Goal: Download file/media

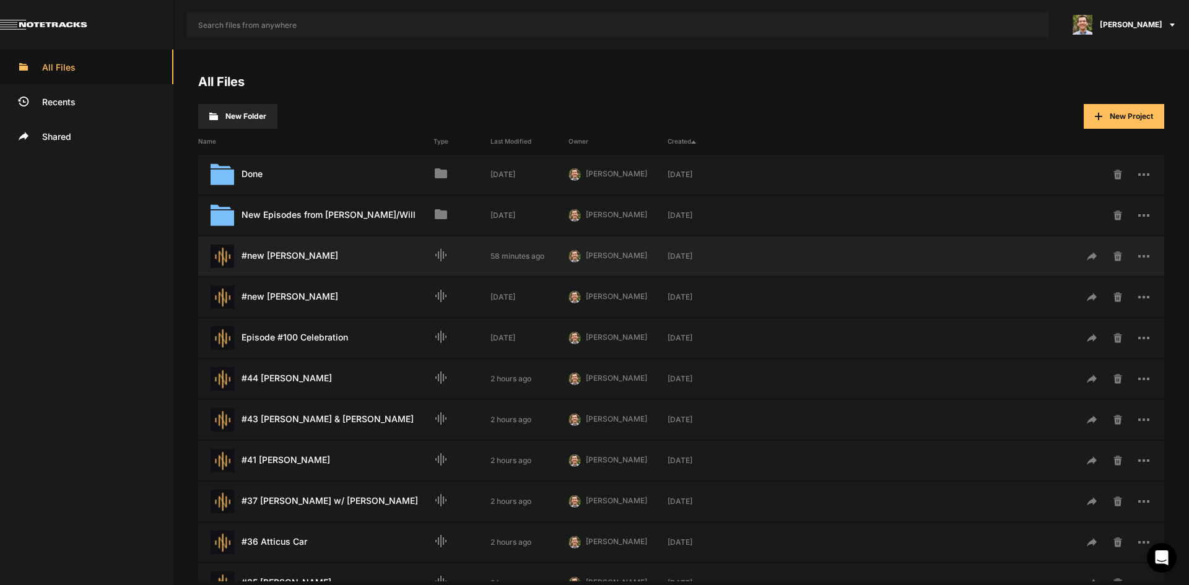
click at [315, 260] on div "#new [PERSON_NAME] Last Modified: 58 minutes ago" at bounding box center [315, 257] width 235 height 24
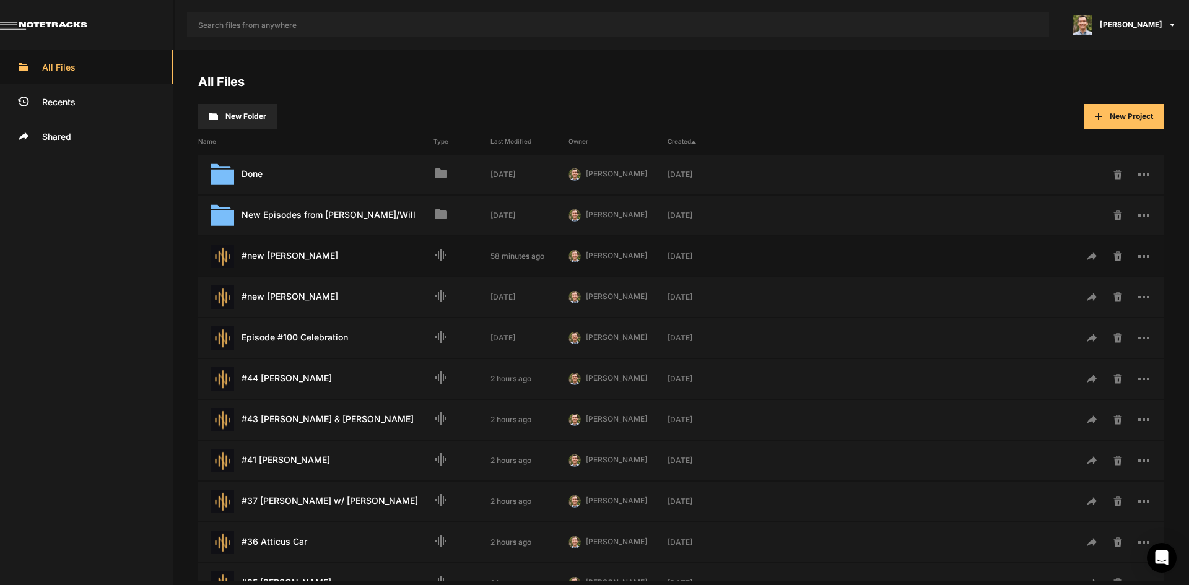
click at [315, 260] on div "#new [PERSON_NAME] Last Modified: 58 minutes ago" at bounding box center [315, 257] width 235 height 24
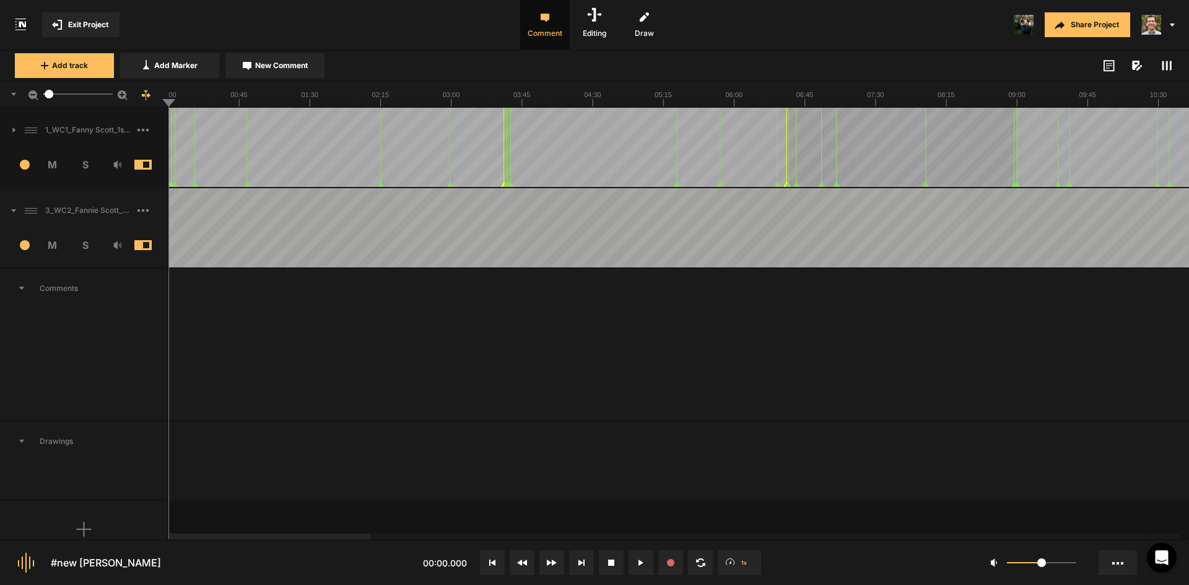
click at [144, 210] on rect at bounding box center [143, 210] width 2 height 2
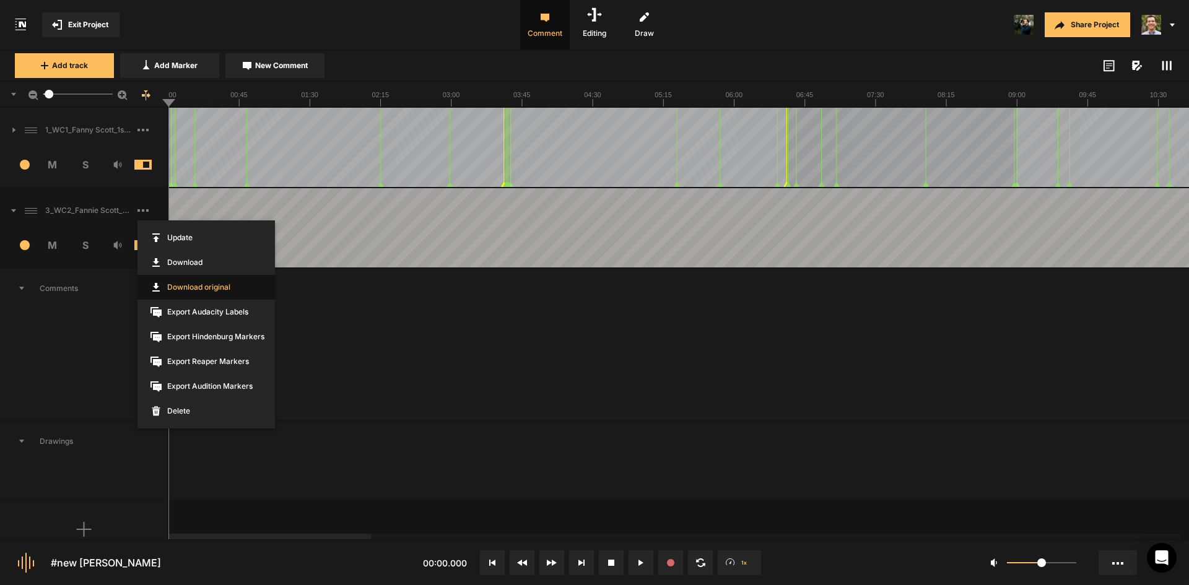
click at [214, 287] on link "Download original" at bounding box center [205, 287] width 137 height 25
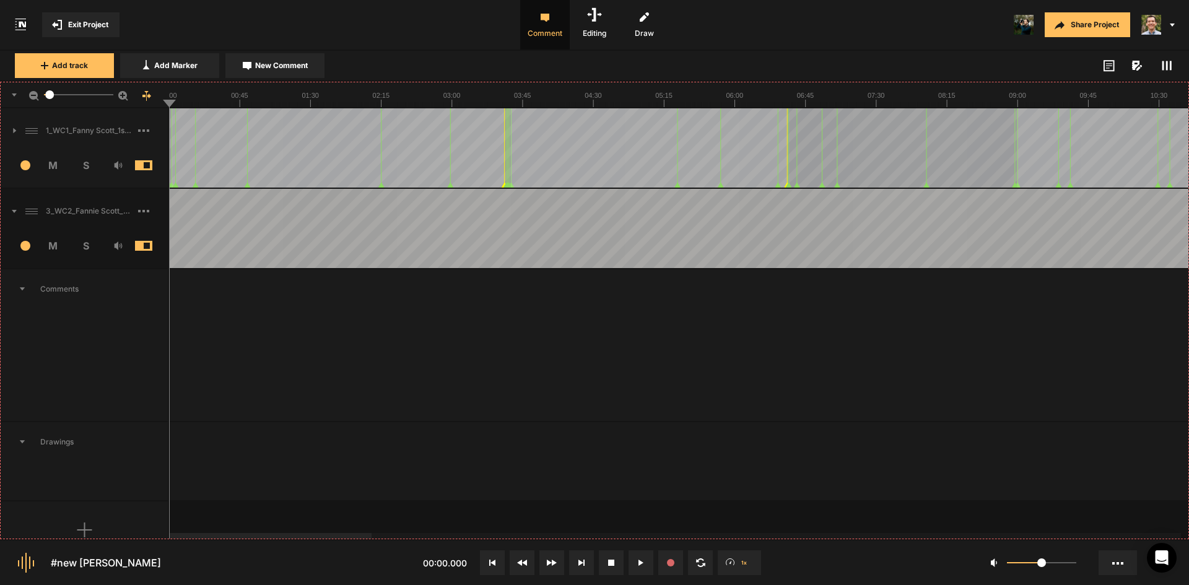
click at [88, 248] on nt-sequencer "5" at bounding box center [594, 311] width 1189 height 458
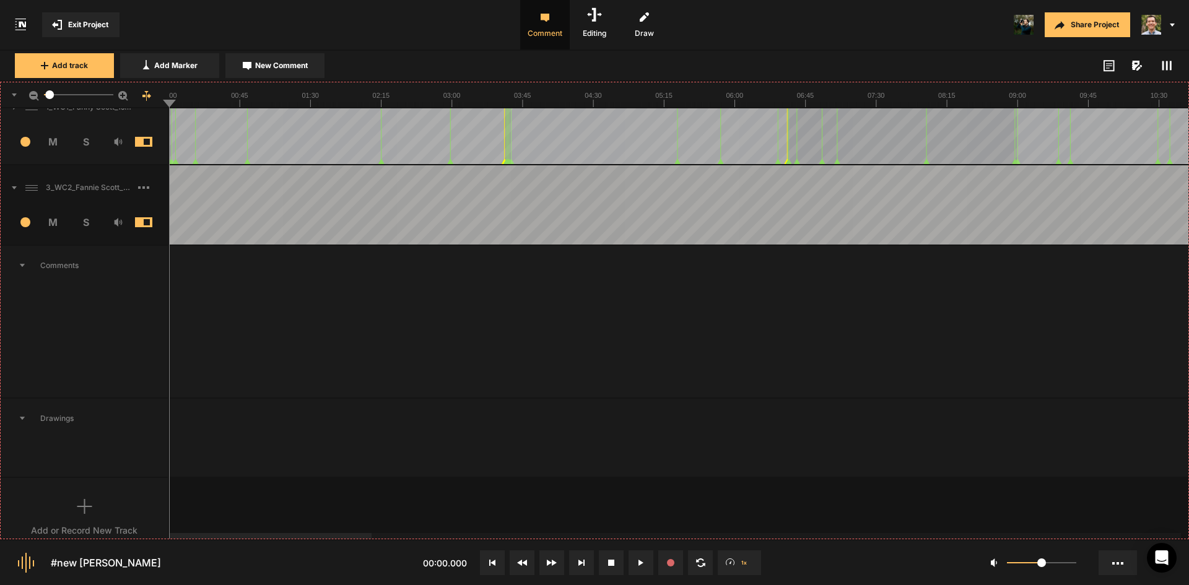
scroll to position [42, 0]
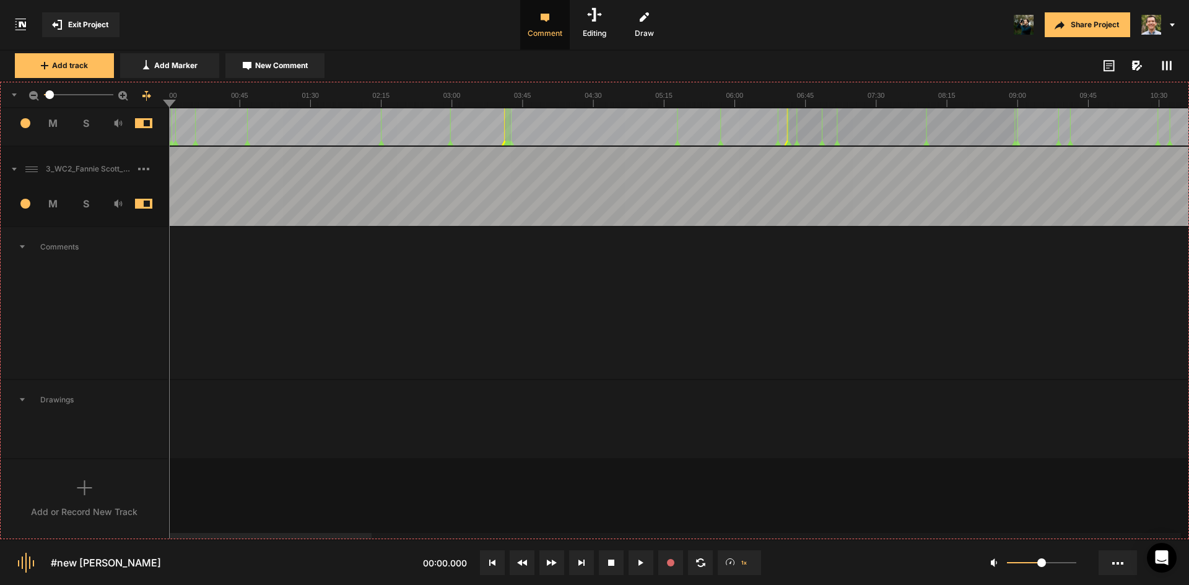
click at [84, 204] on nt-sequencer "5" at bounding box center [594, 311] width 1189 height 458
click at [1165, 67] on icon at bounding box center [1167, 66] width 10 height 10
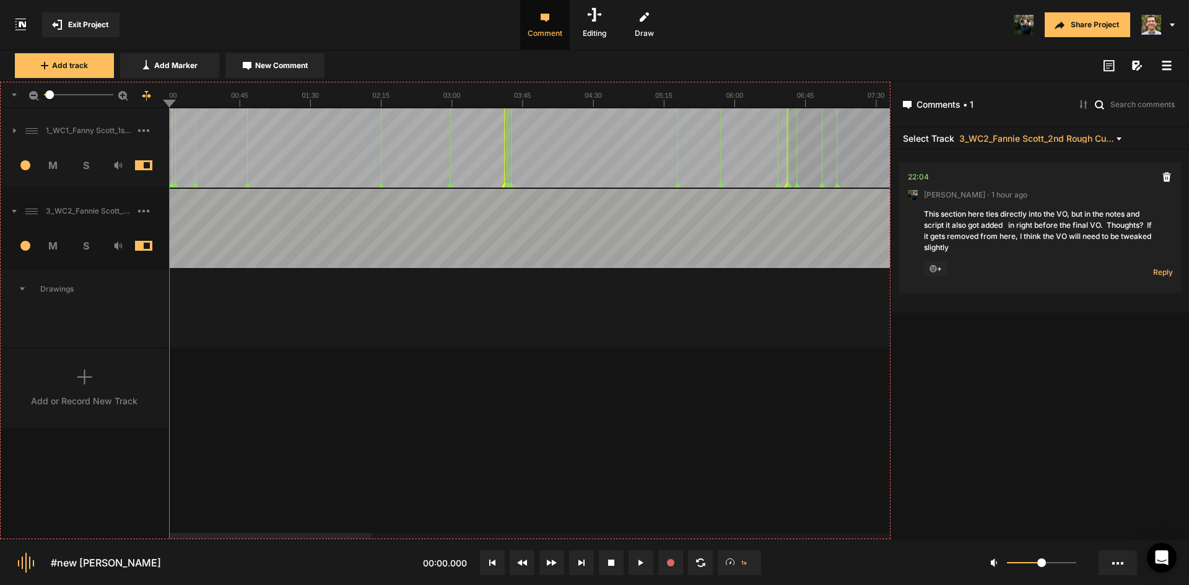
click at [211, 95] on nt-sequencer "5" at bounding box center [445, 311] width 890 height 458
click at [206, 85] on nt-sequencer "5" at bounding box center [445, 311] width 890 height 458
click at [354, 100] on nt-sequencer "5" at bounding box center [445, 311] width 890 height 458
click at [87, 243] on nt-sequencer "5" at bounding box center [445, 311] width 890 height 458
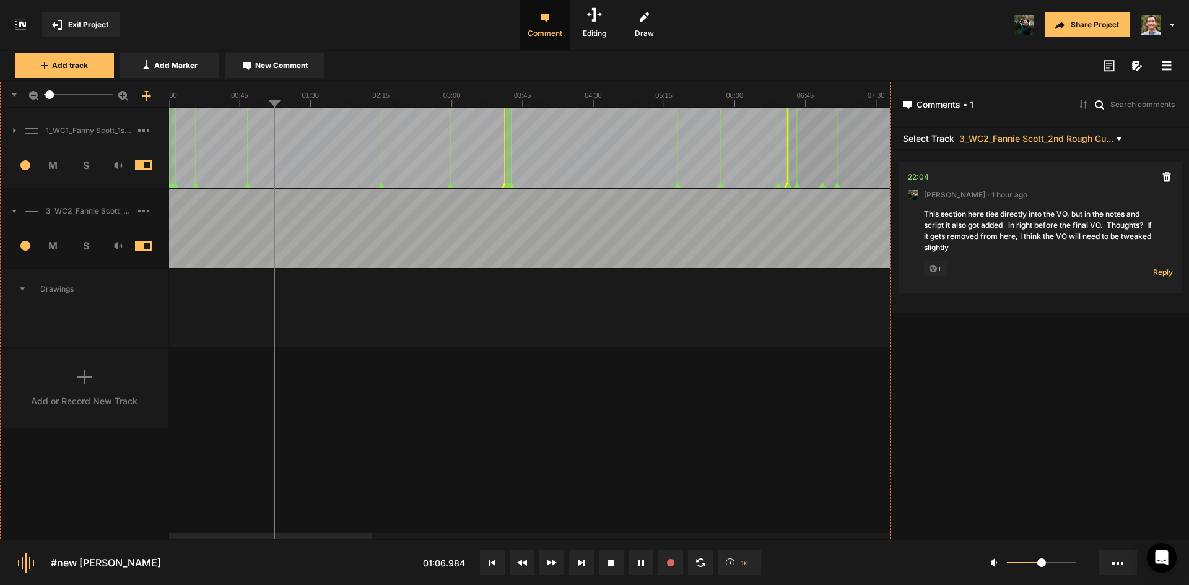
click at [50, 163] on nt-sequencer "5" at bounding box center [445, 311] width 890 height 458
click at [121, 163] on nt-sequencer "5" at bounding box center [445, 311] width 890 height 458
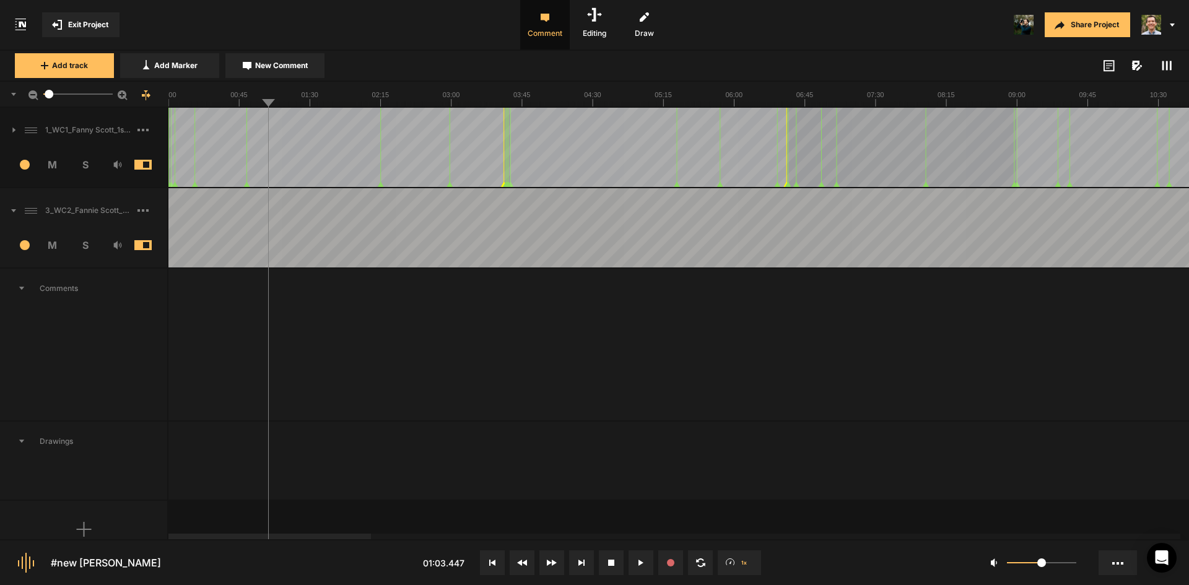
click at [84, 248] on span "S" at bounding box center [85, 245] width 33 height 15
